Goal: Task Accomplishment & Management: Use online tool/utility

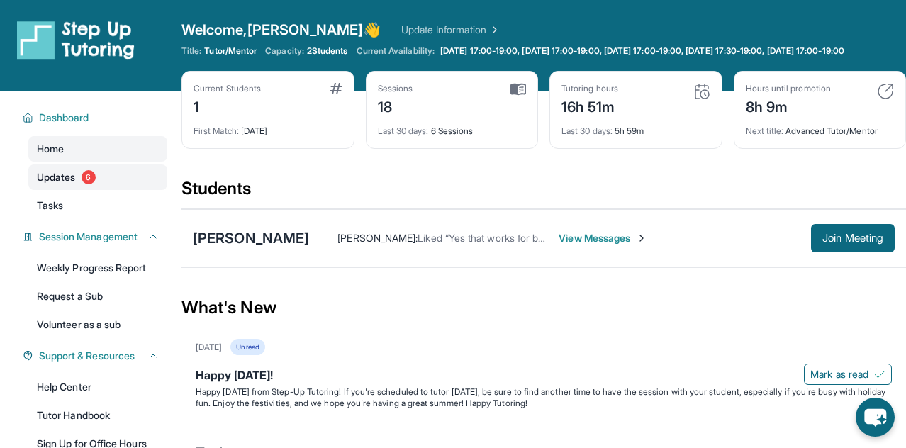
click at [98, 183] on link "Updates 6" at bounding box center [97, 177] width 139 height 26
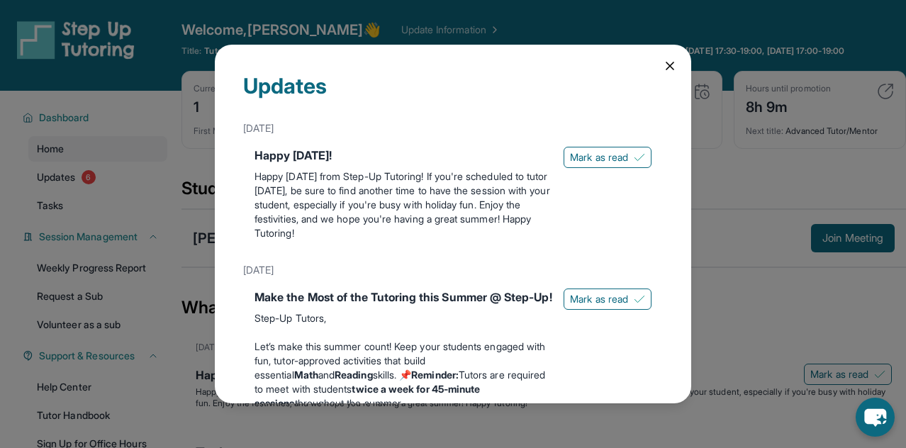
click at [670, 68] on icon at bounding box center [670, 66] width 14 height 14
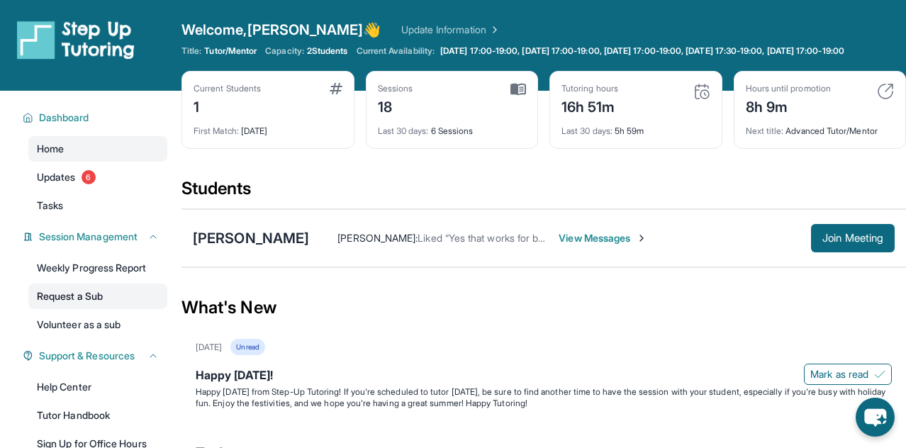
click at [109, 308] on link "Request a Sub" at bounding box center [97, 296] width 139 height 26
click at [94, 333] on link "Volunteer as a sub" at bounding box center [97, 325] width 139 height 26
click at [850, 242] on span "Join Meeting" at bounding box center [852, 238] width 61 height 9
click at [828, 242] on span "Join Meeting" at bounding box center [852, 238] width 61 height 9
click at [860, 242] on span "Join Meeting" at bounding box center [852, 238] width 61 height 9
